Goal: Task Accomplishment & Management: Manage account settings

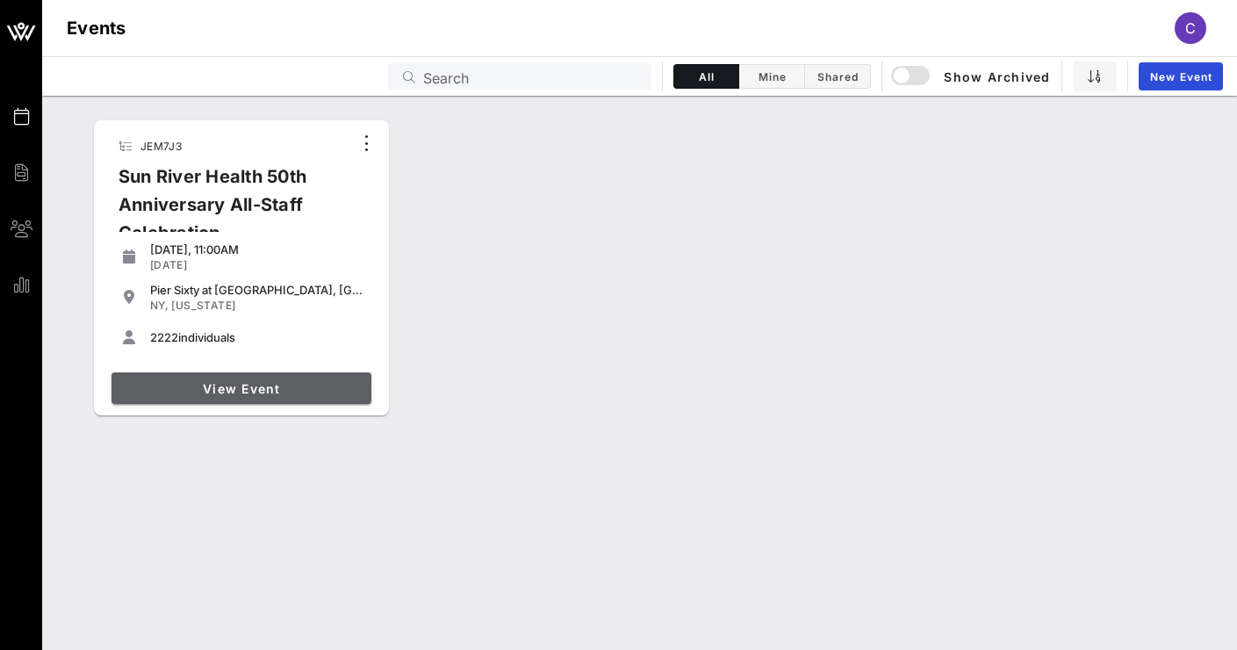
click at [214, 384] on span "View Event" at bounding box center [242, 388] width 246 height 15
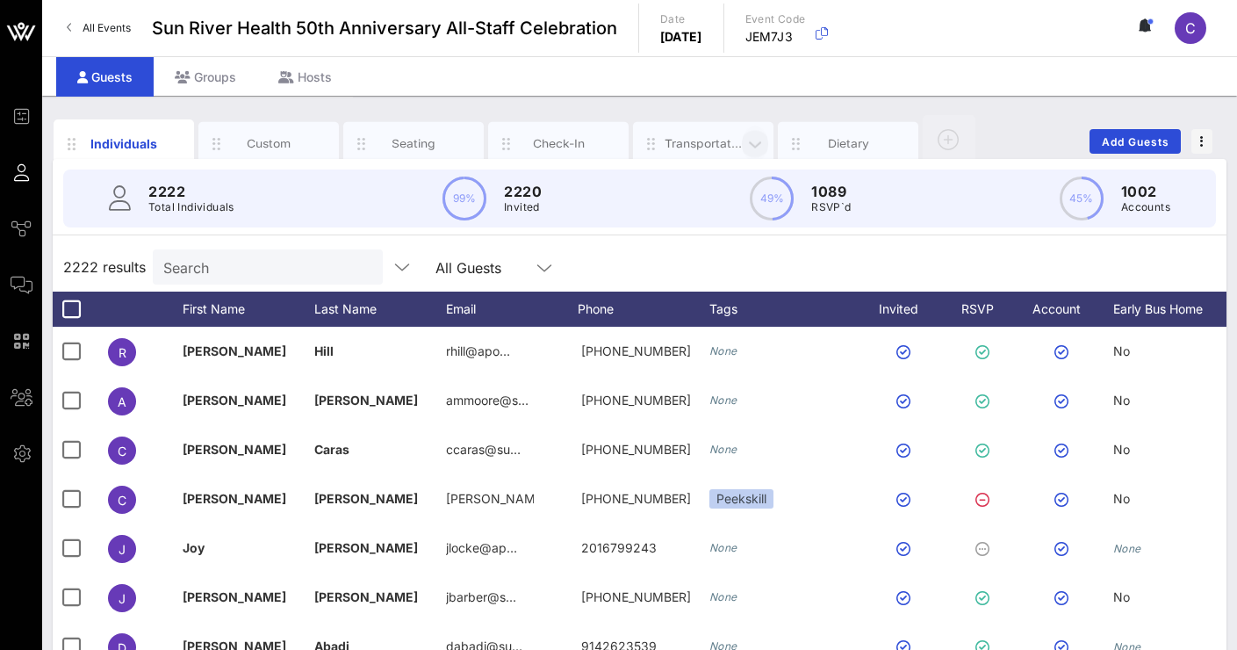
click at [748, 137] on icon "button" at bounding box center [754, 143] width 21 height 19
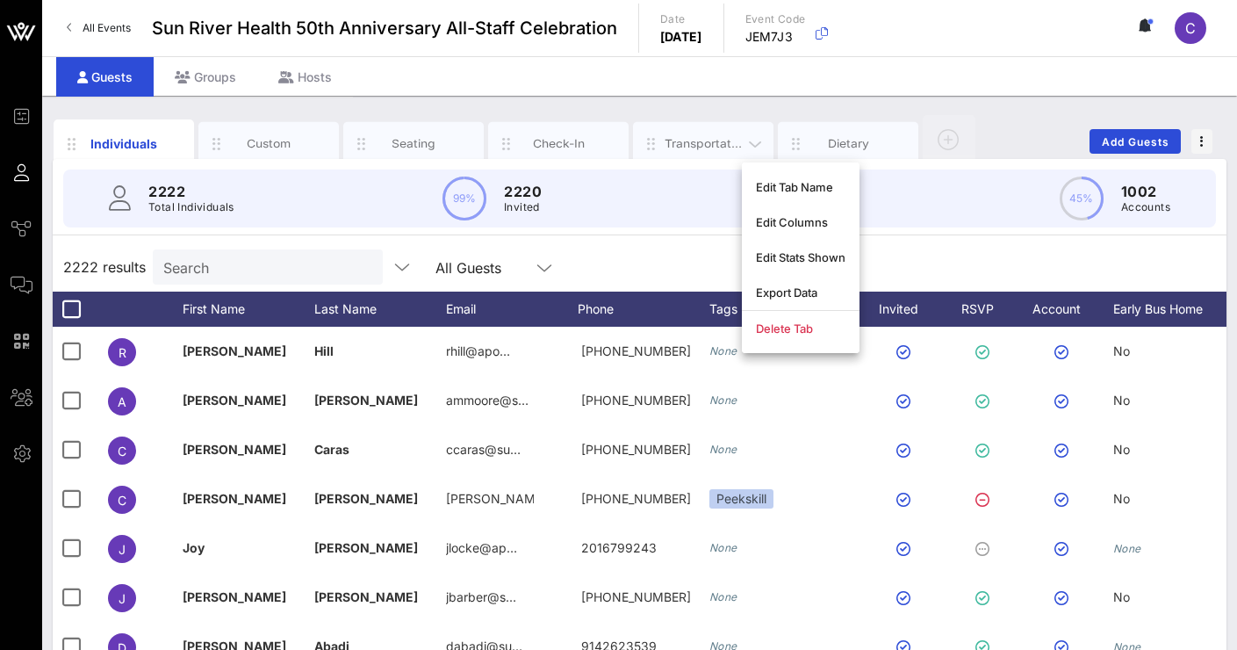
click at [701, 140] on div "Transportation" at bounding box center [704, 143] width 78 height 17
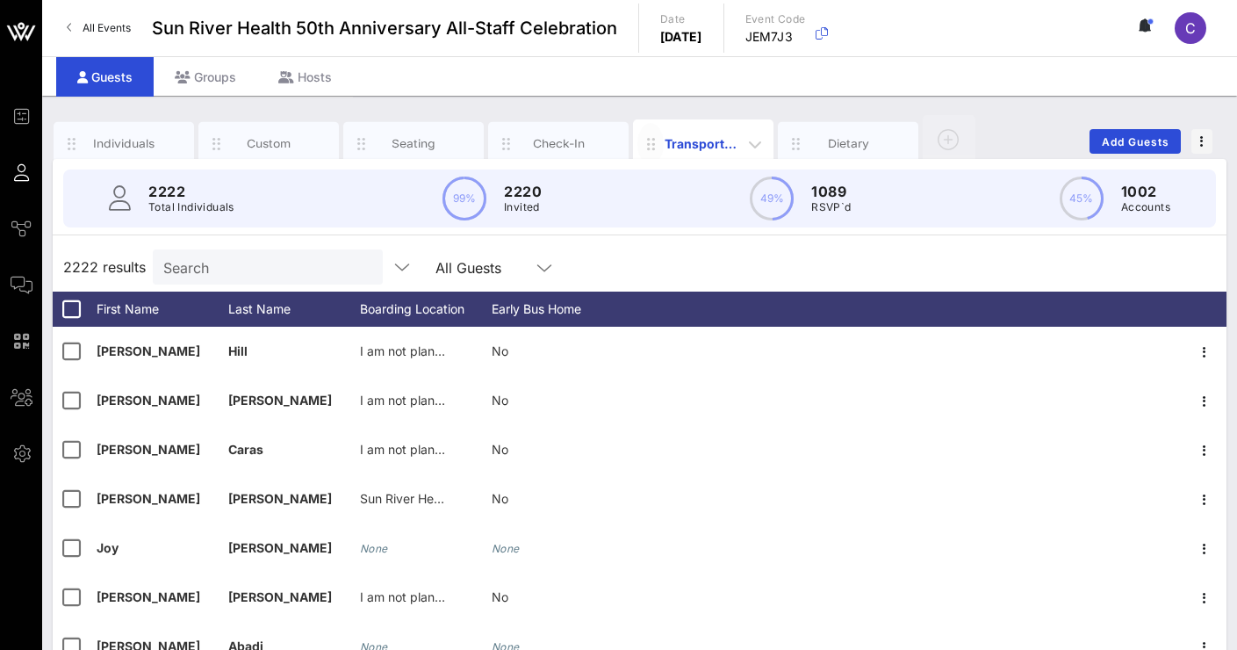
click at [653, 140] on icon "button" at bounding box center [650, 143] width 21 height 21
click at [756, 143] on icon "button" at bounding box center [754, 143] width 21 height 21
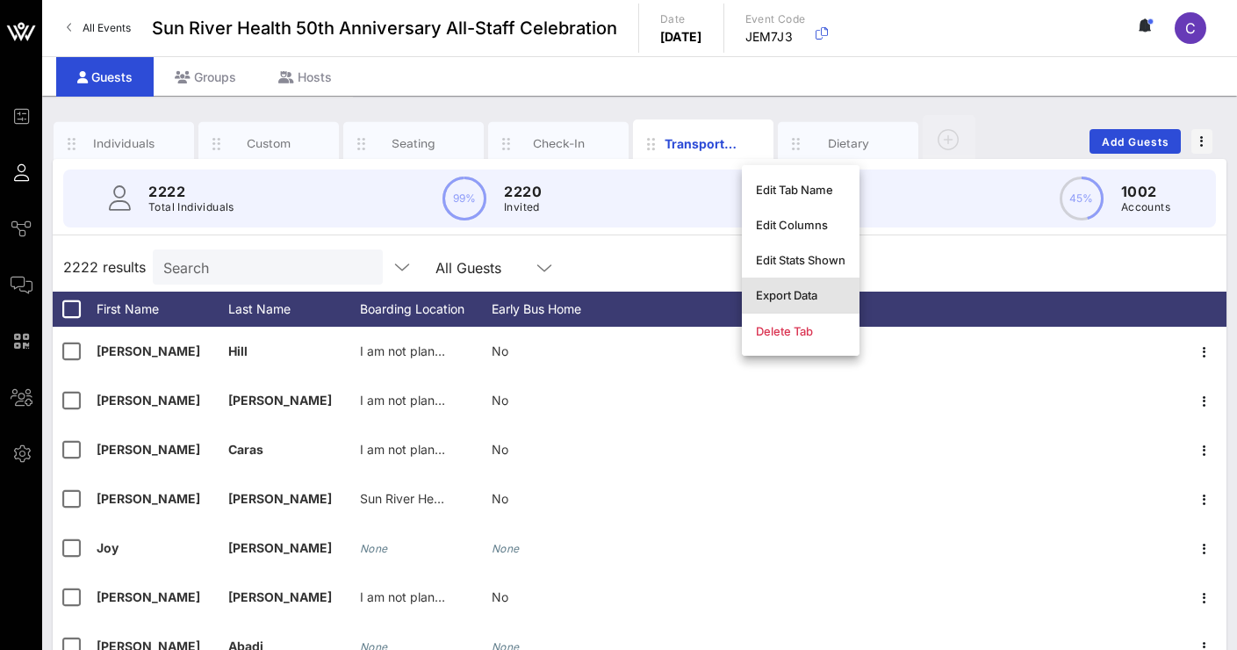
click at [783, 298] on div "Export Data" at bounding box center [801, 295] width 90 height 14
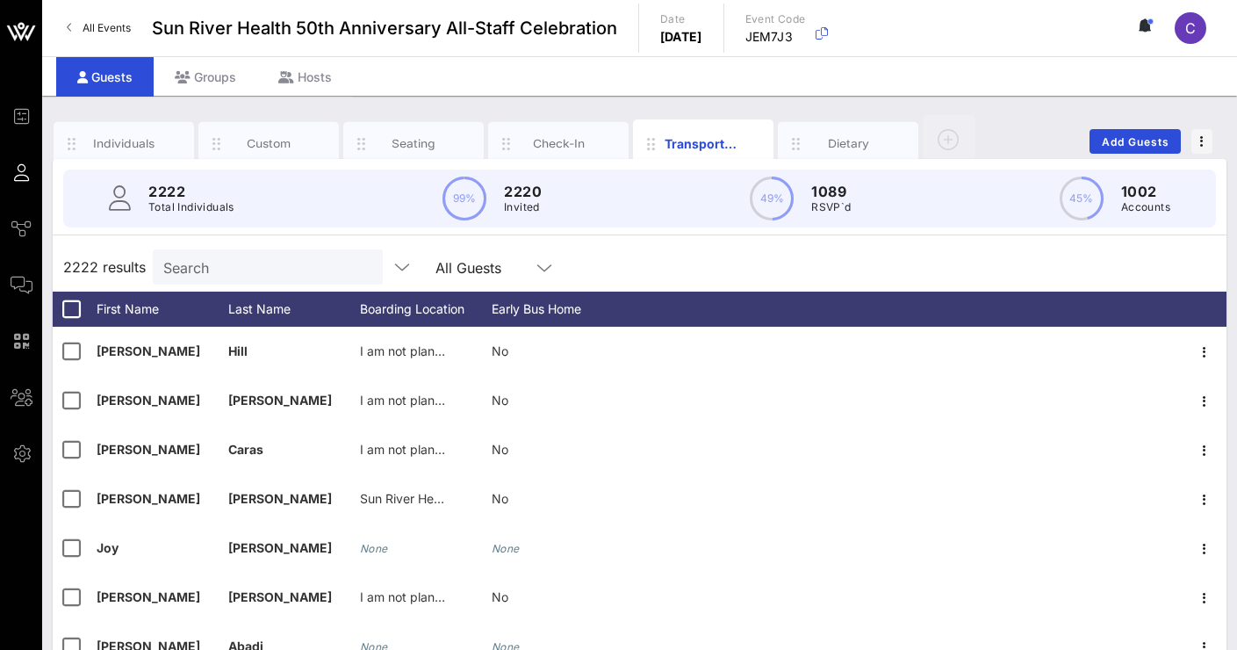
click at [614, 102] on div "Individuals Custom Seating Check-In Transportation Dietary Add Guests 2222 Tota…" at bounding box center [639, 483] width 1195 height 775
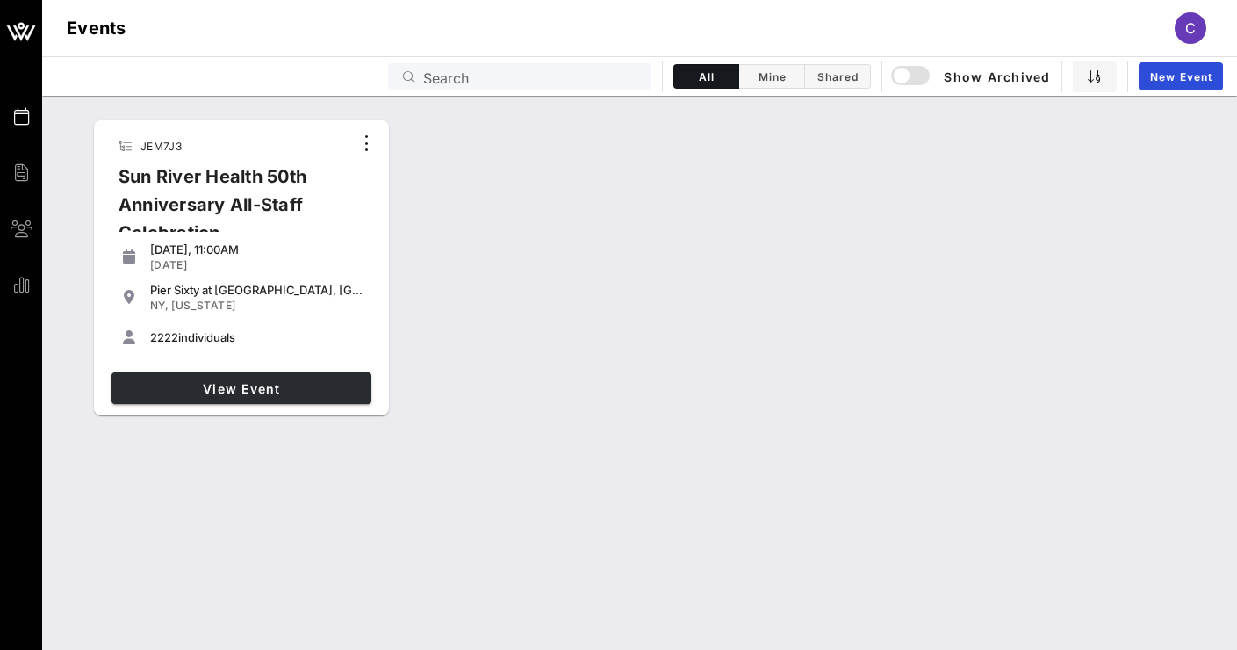
click at [292, 386] on span "View Event" at bounding box center [242, 388] width 246 height 15
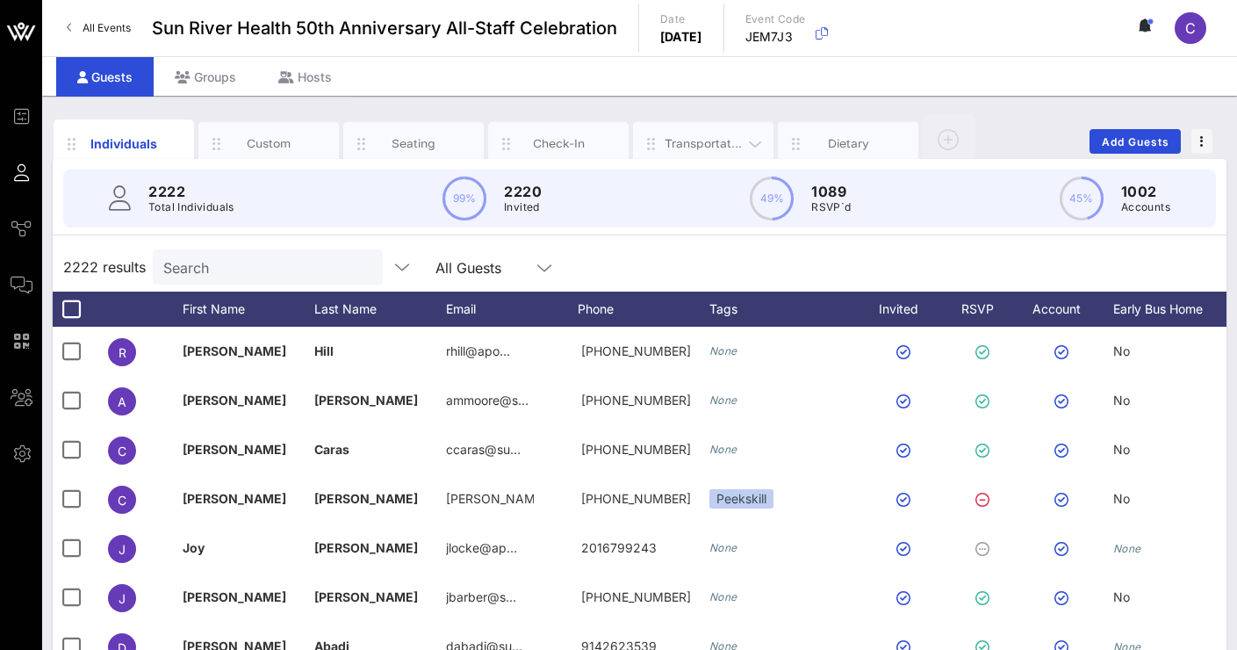
click at [704, 140] on div "Transportation" at bounding box center [704, 143] width 78 height 17
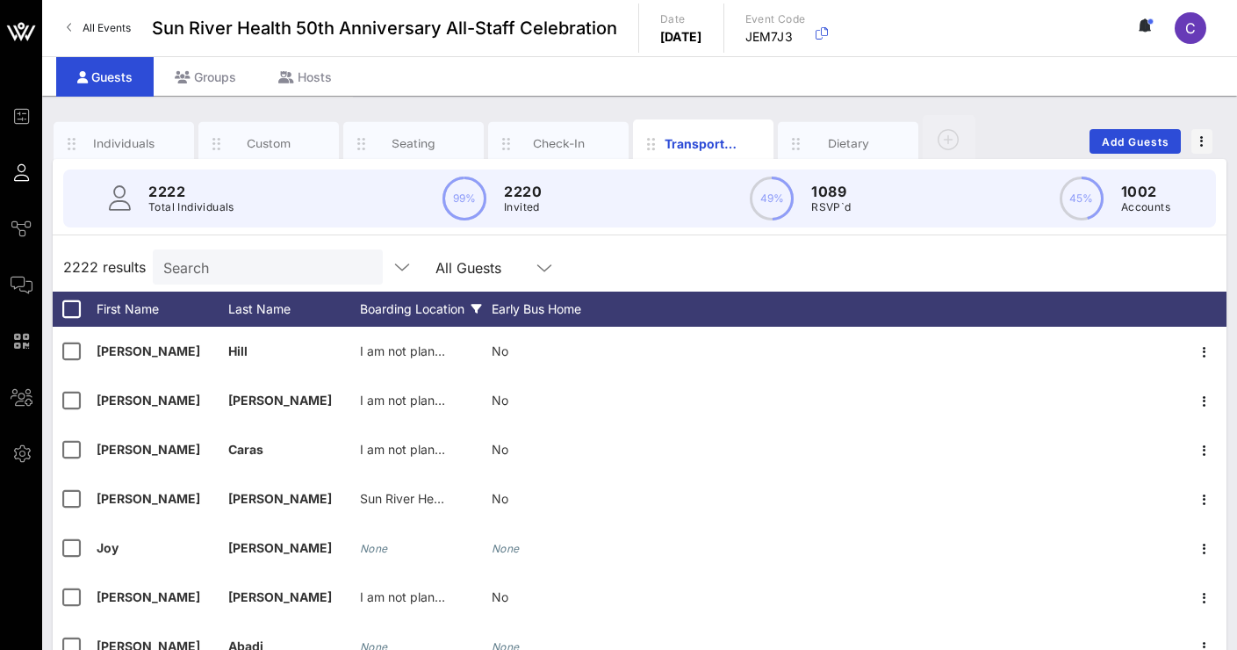
click at [478, 308] on icon at bounding box center [476, 309] width 11 height 11
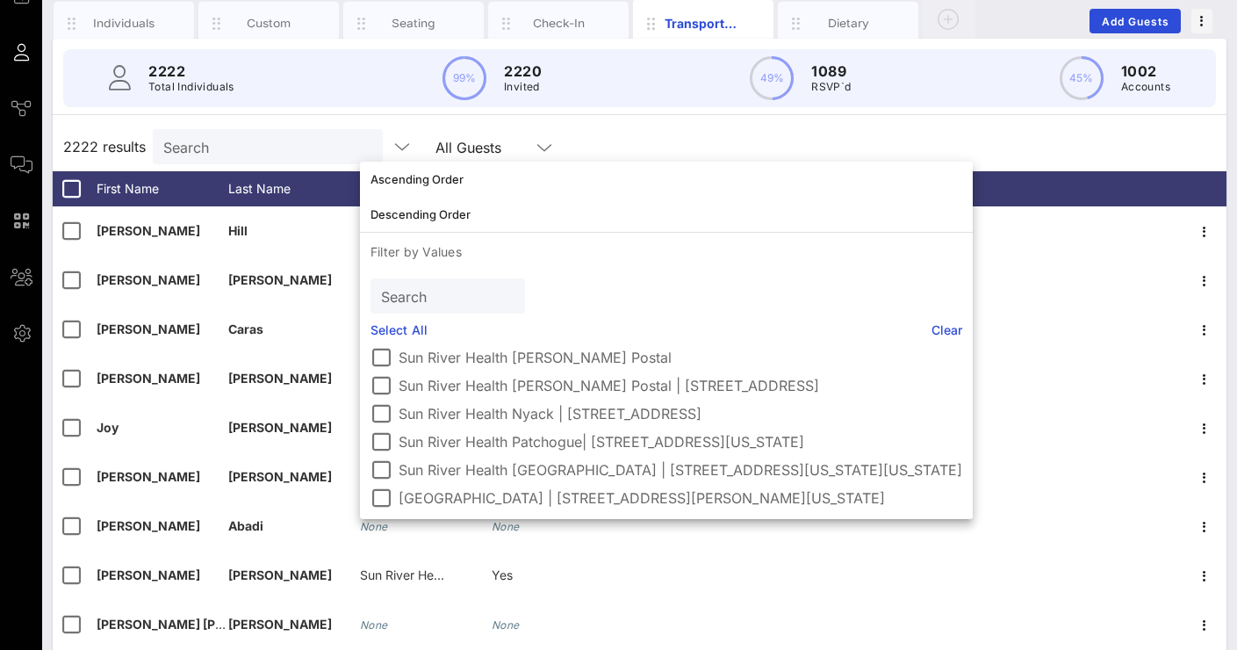
scroll to position [186, 0]
click at [386, 498] on div at bounding box center [381, 498] width 30 height 30
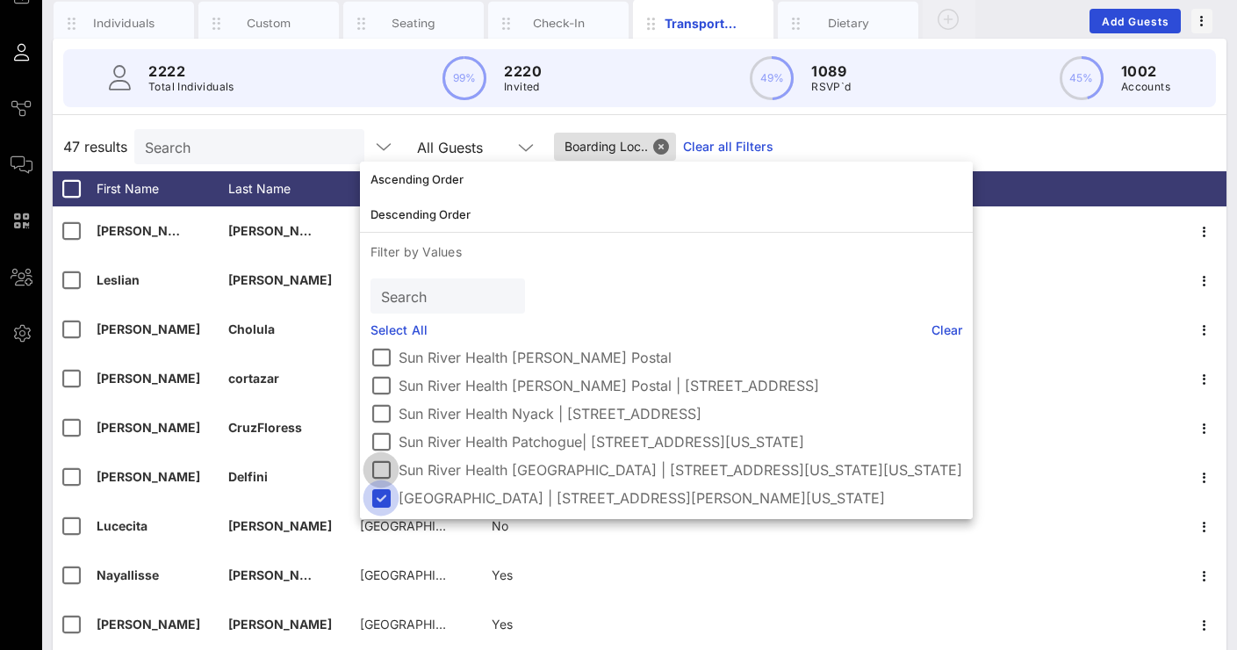
scroll to position [172, 0]
click at [380, 463] on div at bounding box center [381, 470] width 30 height 30
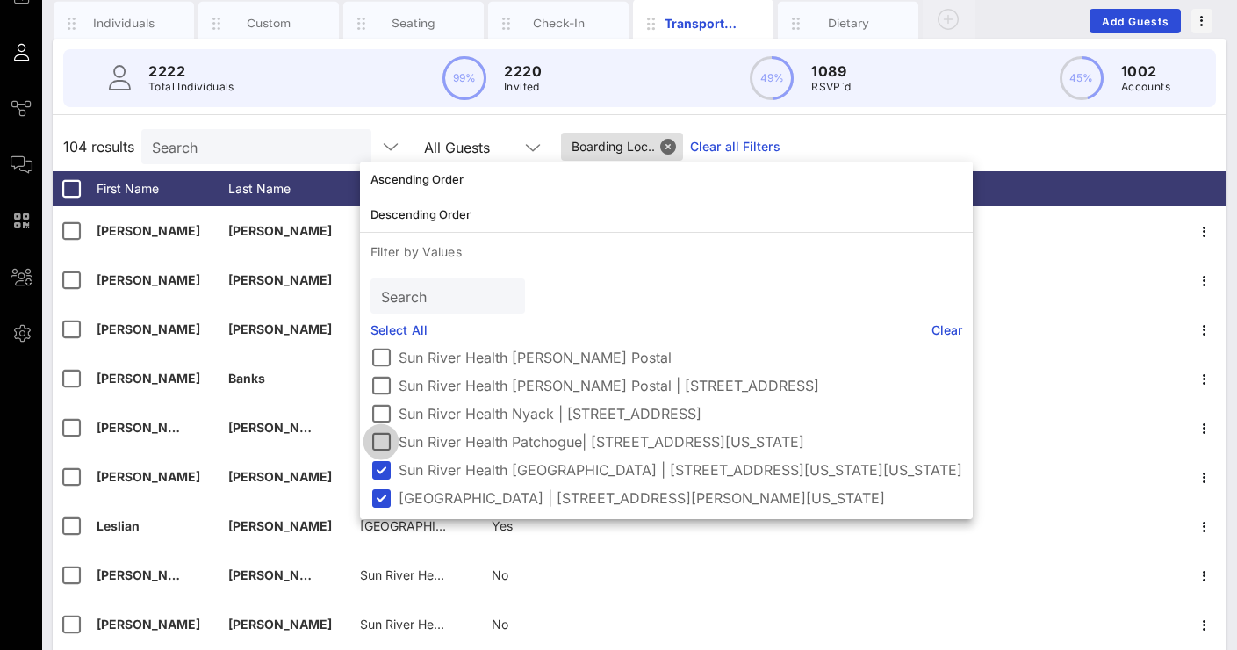
click at [377, 443] on div at bounding box center [381, 442] width 30 height 30
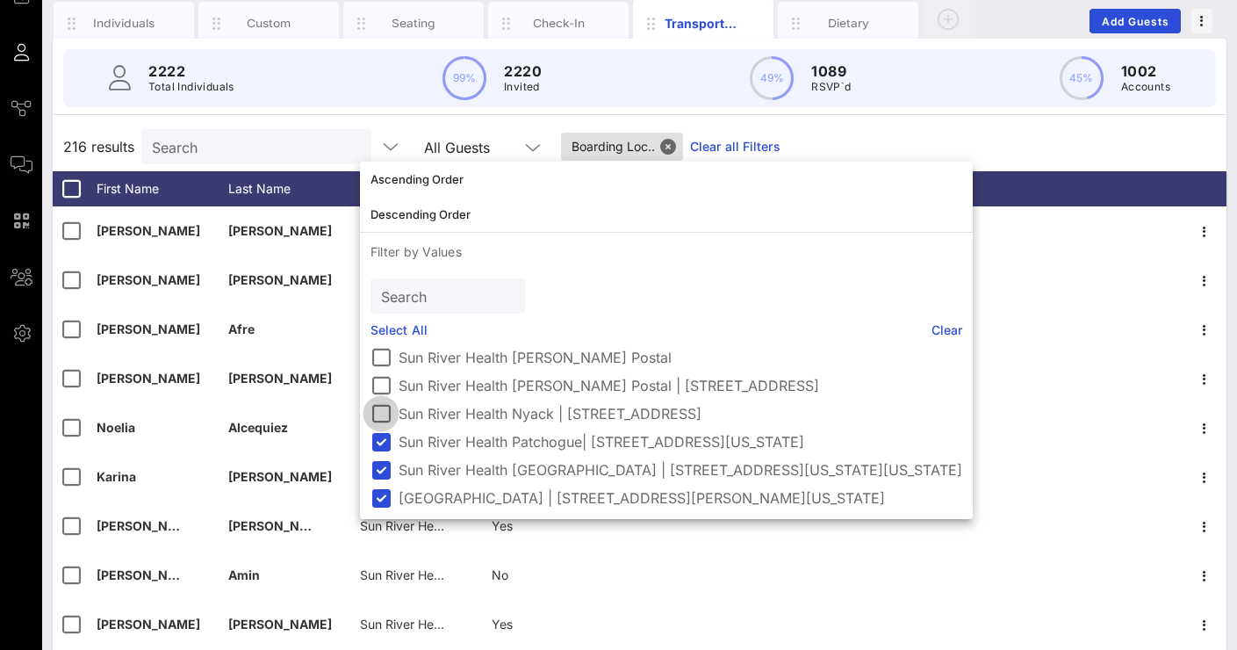
click at [379, 416] on div at bounding box center [381, 414] width 30 height 30
click at [379, 384] on div at bounding box center [381, 385] width 30 height 30
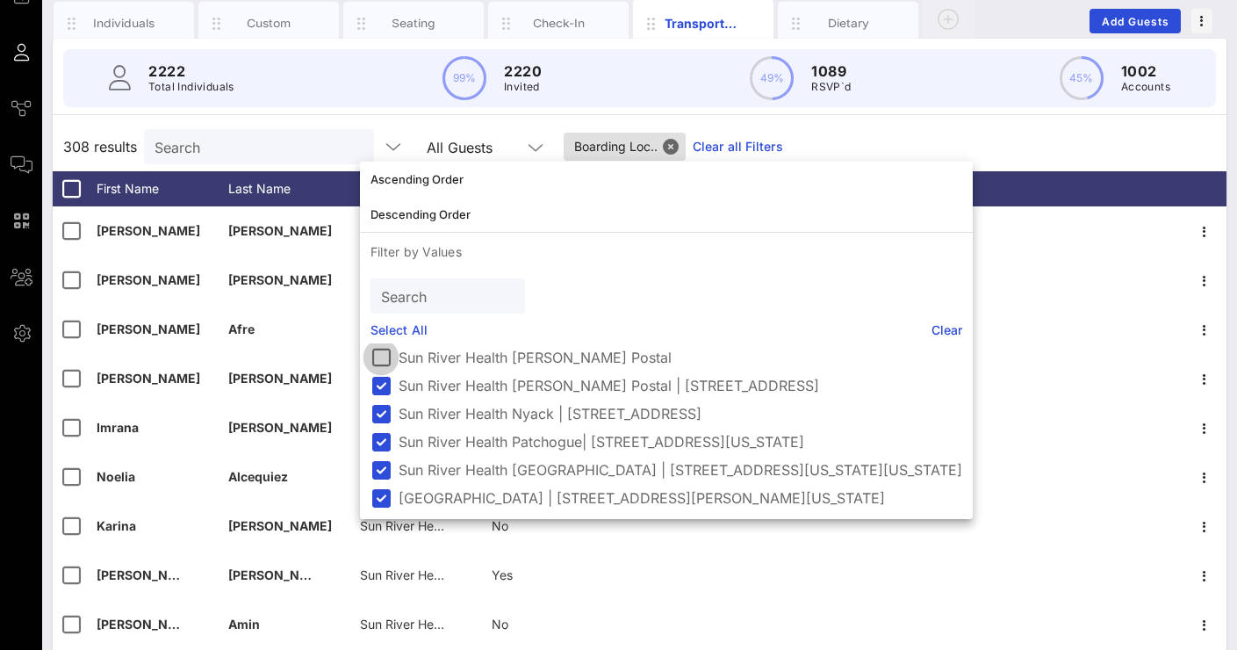
click at [379, 356] on div at bounding box center [381, 357] width 30 height 30
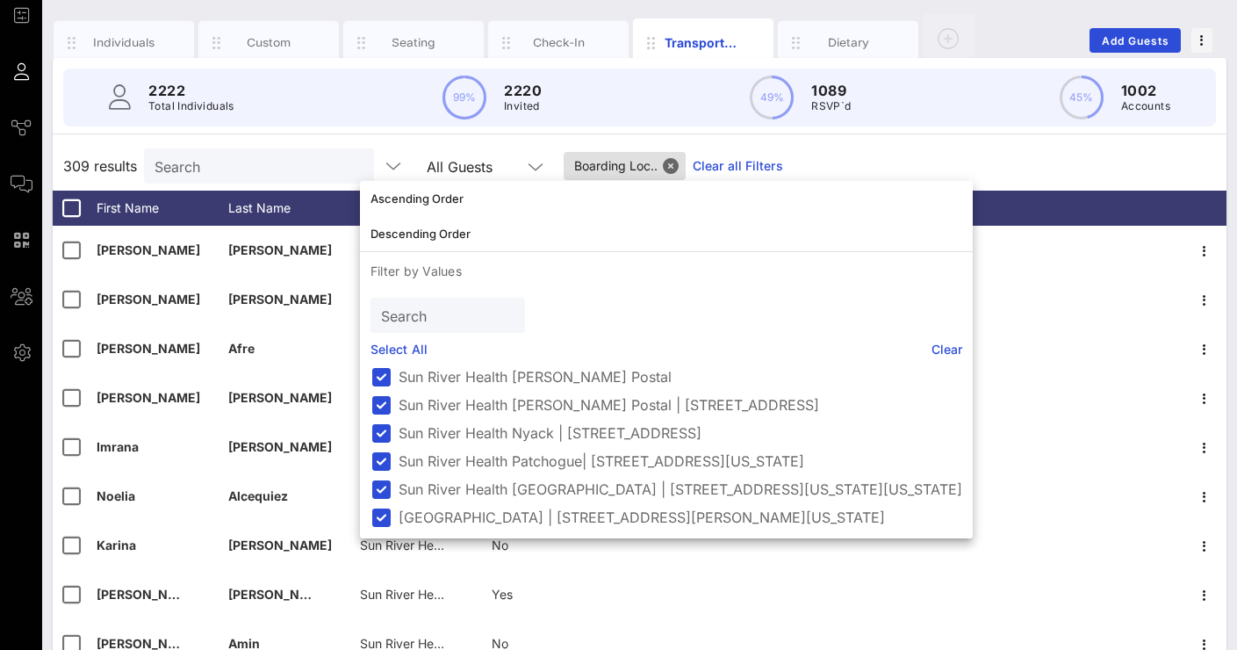
scroll to position [102, 0]
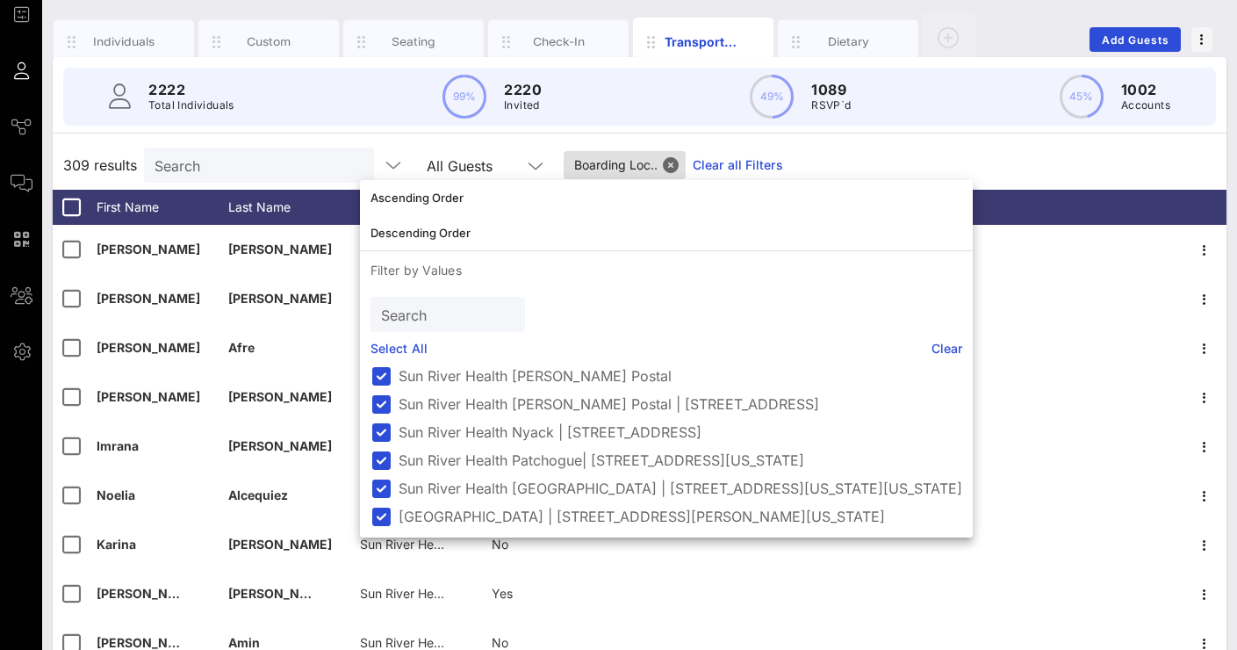
click at [1055, 159] on div "309 results Search All Guests Boarding Loc.. Clear all Filters" at bounding box center [640, 164] width 1174 height 49
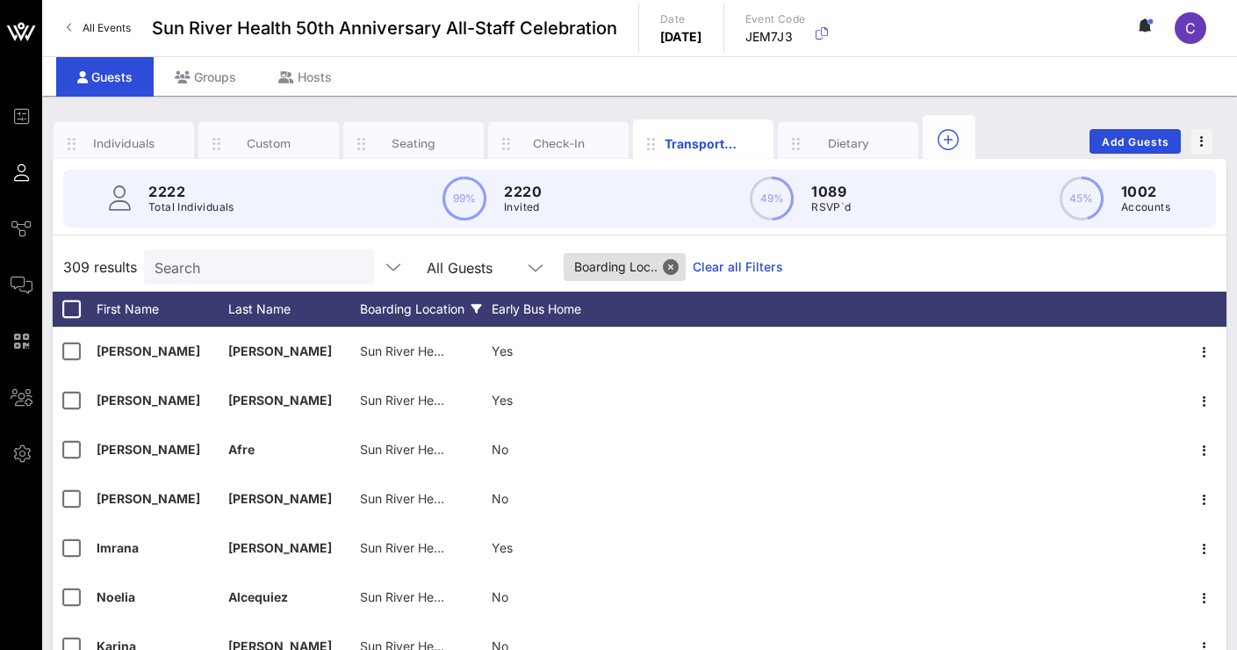
scroll to position [0, 0]
click at [1197, 144] on span "button" at bounding box center [1201, 141] width 21 height 12
click at [1199, 141] on span "button" at bounding box center [1201, 141] width 21 height 12
click at [660, 140] on icon "button" at bounding box center [650, 143] width 21 height 21
click at [754, 147] on icon "button" at bounding box center [754, 143] width 21 height 21
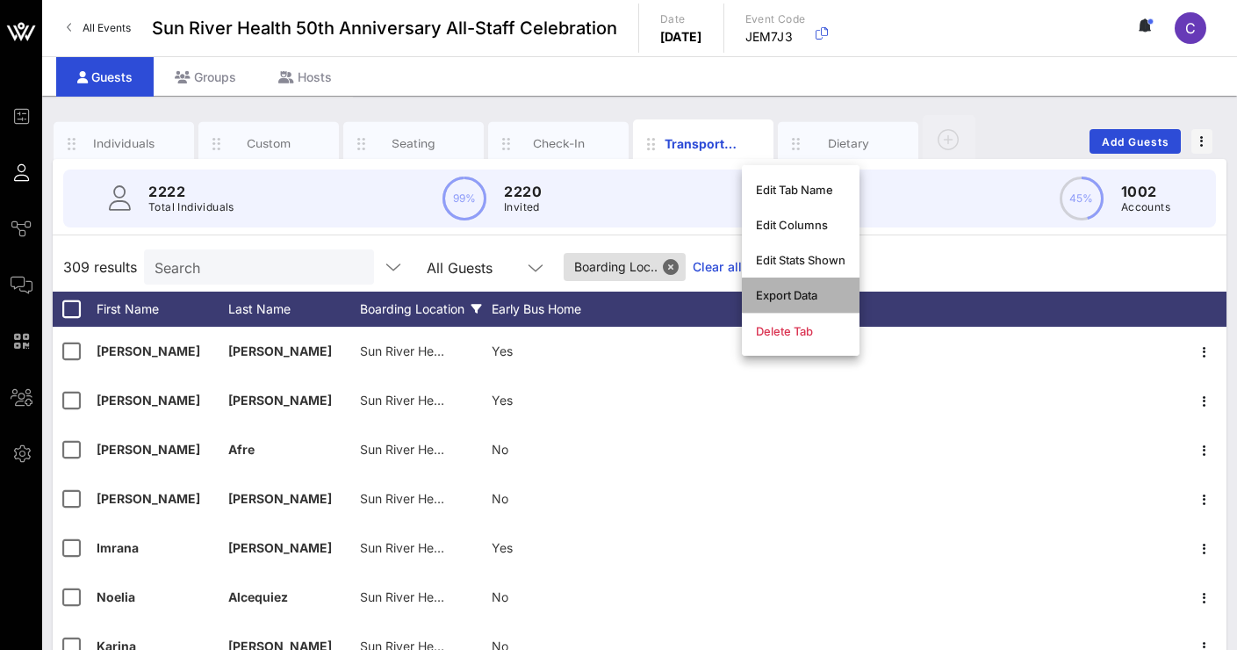
click at [803, 289] on div "Export Data" at bounding box center [801, 295] width 90 height 14
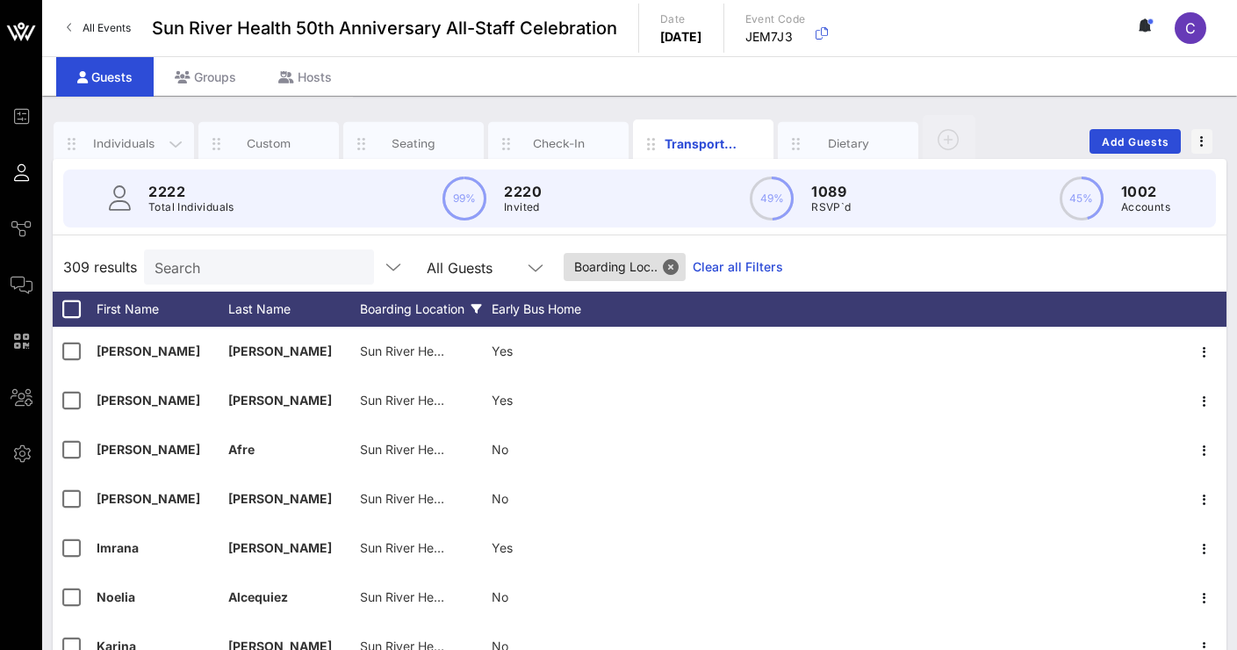
click at [144, 144] on div "Individuals" at bounding box center [124, 143] width 78 height 17
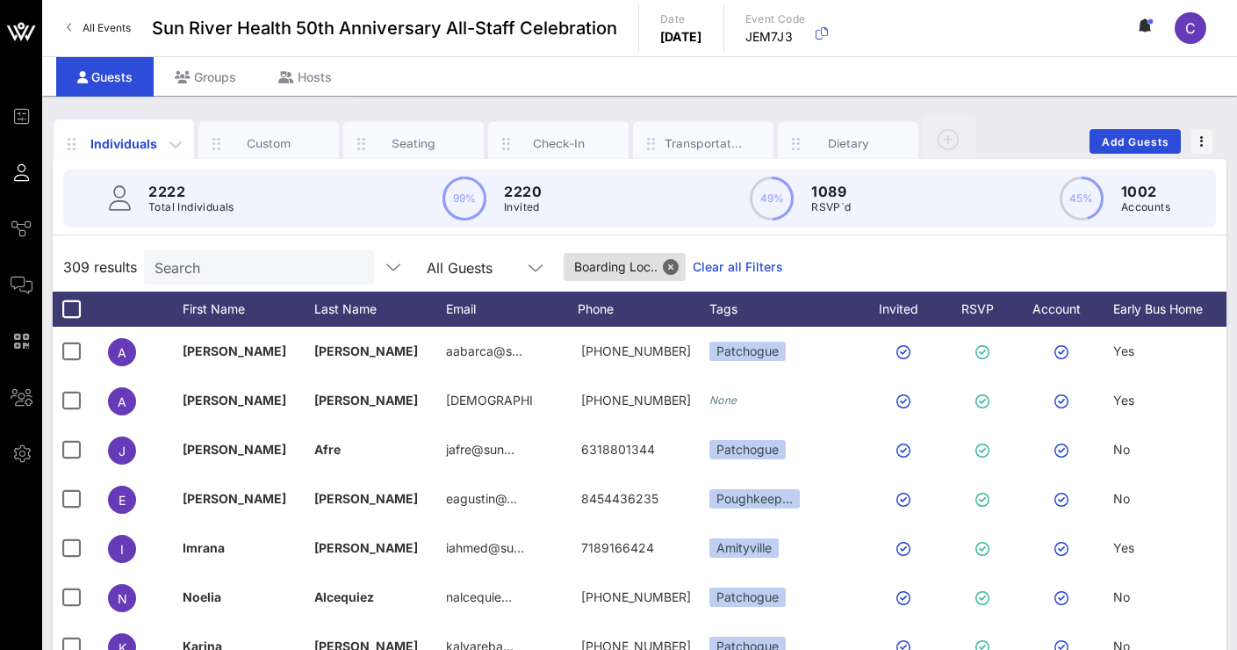
click at [144, 144] on div "Individuals" at bounding box center [124, 143] width 78 height 18
click at [1211, 147] on span "button" at bounding box center [1201, 141] width 21 height 12
click at [1197, 169] on div "Export To CSV" at bounding box center [1169, 171] width 84 height 14
click at [550, 85] on div "Guests Groups Hosts" at bounding box center [639, 76] width 1195 height 40
